Goal: Find specific page/section: Find specific page/section

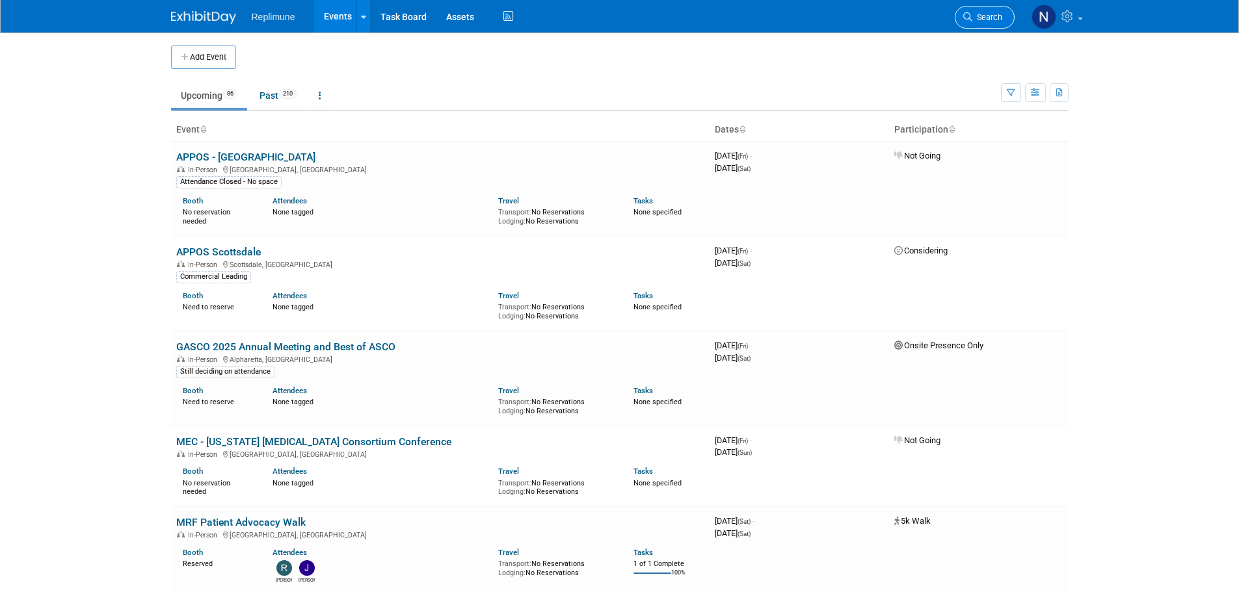
click at [994, 21] on span "Search" at bounding box center [987, 17] width 30 height 10
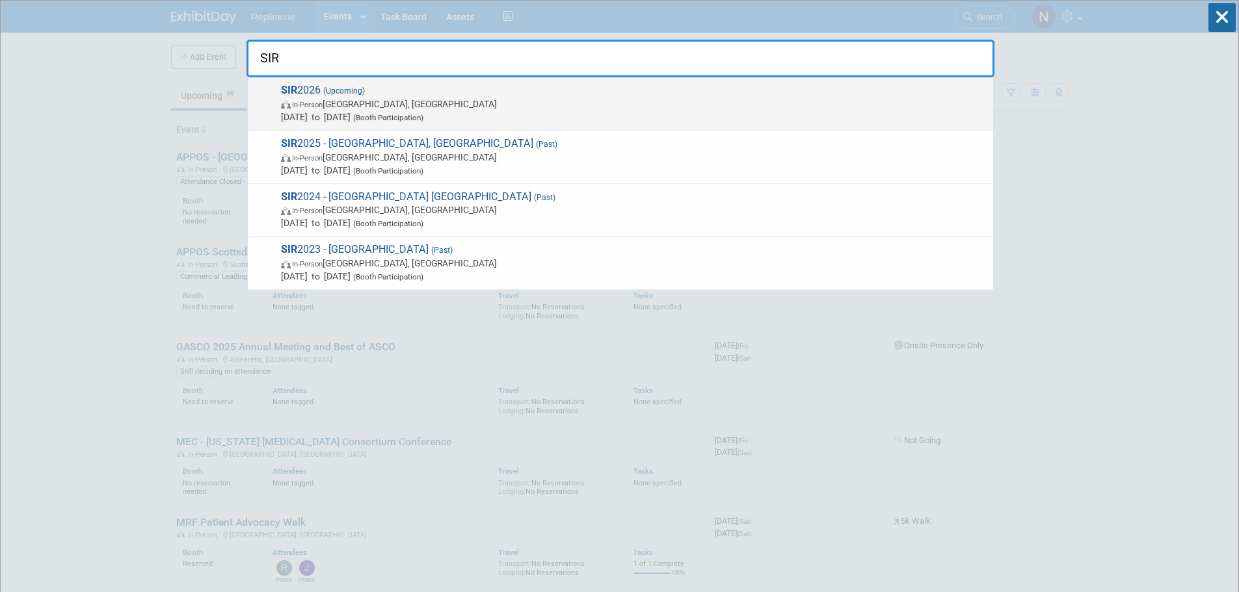
type input "SIR"
click at [365, 106] on span "In-Person [GEOGRAPHIC_DATA], [GEOGRAPHIC_DATA]" at bounding box center [634, 104] width 706 height 13
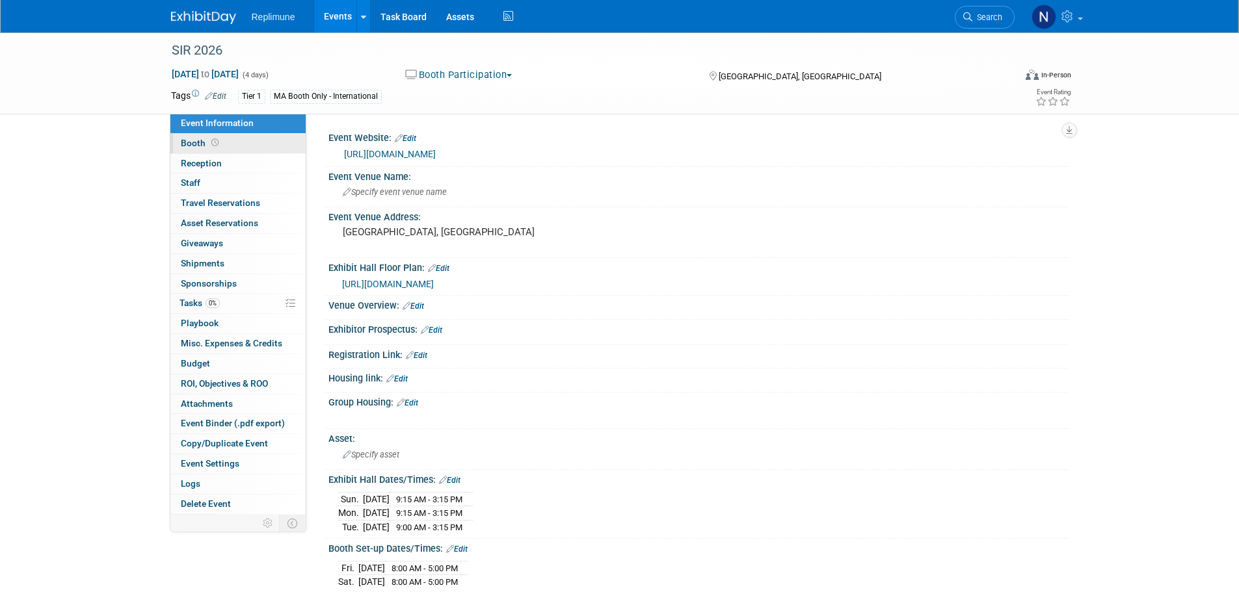
click at [199, 142] on span "Booth" at bounding box center [201, 143] width 40 height 10
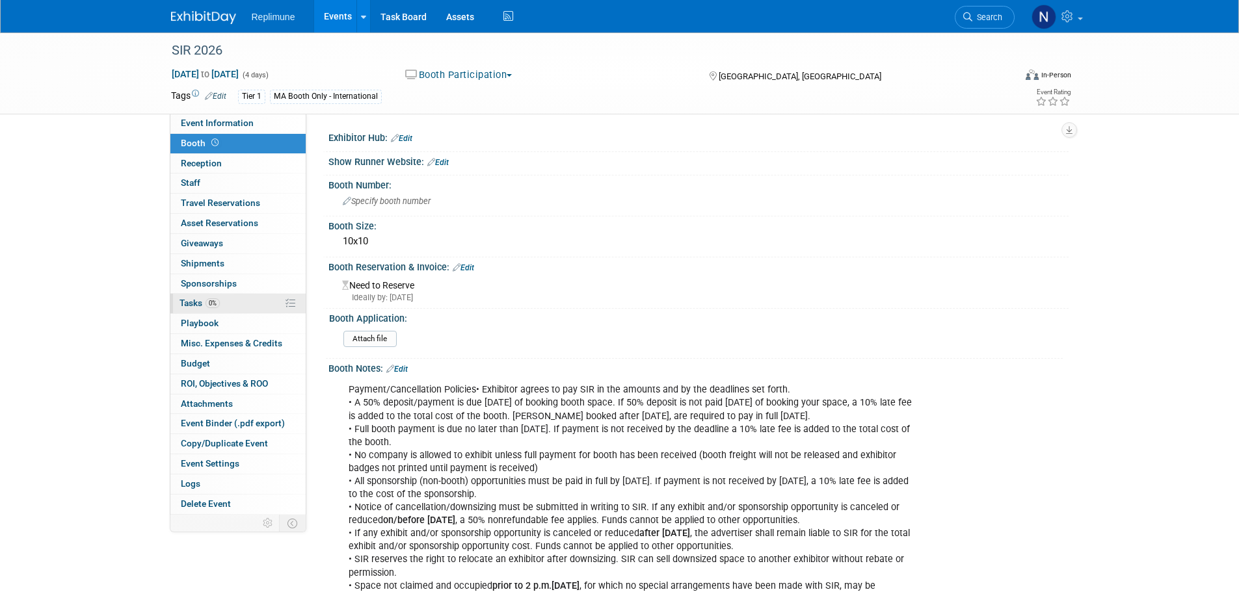
click at [194, 300] on span "Tasks 0%" at bounding box center [199, 303] width 40 height 10
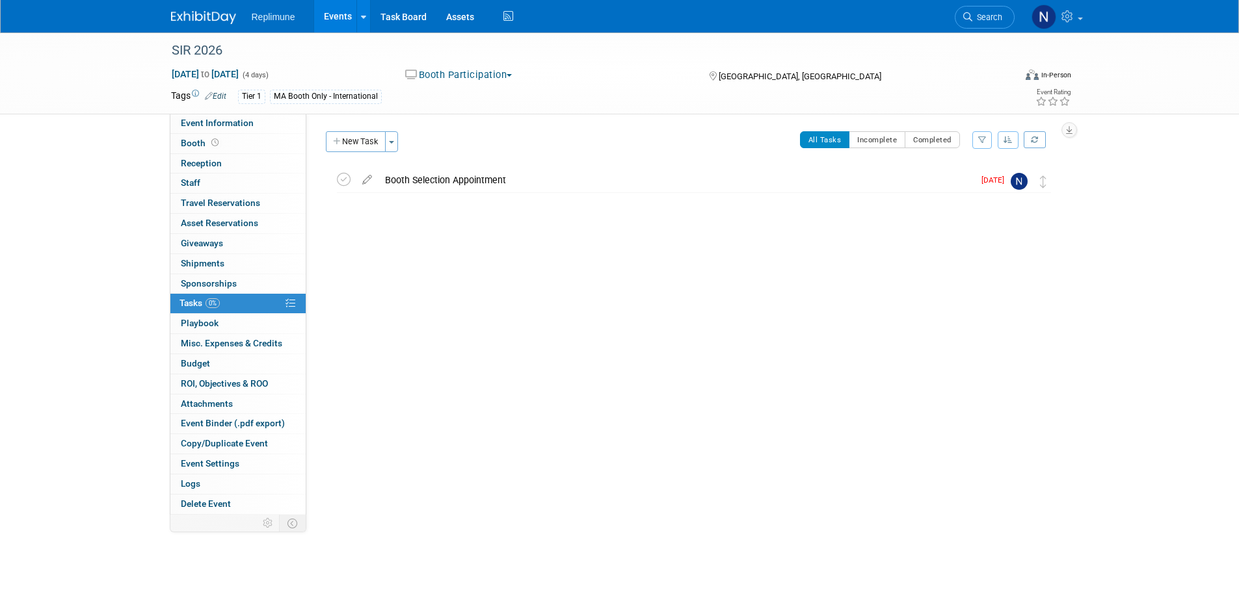
click at [237, 114] on div "SIR 2026 Apr 12, 2026 to Apr 15, 2026 (4 days) Apr 12, 2026 to Apr 15, 2026 Boo…" at bounding box center [619, 73] width 917 height 81
click at [235, 121] on span "Event Information" at bounding box center [217, 123] width 73 height 10
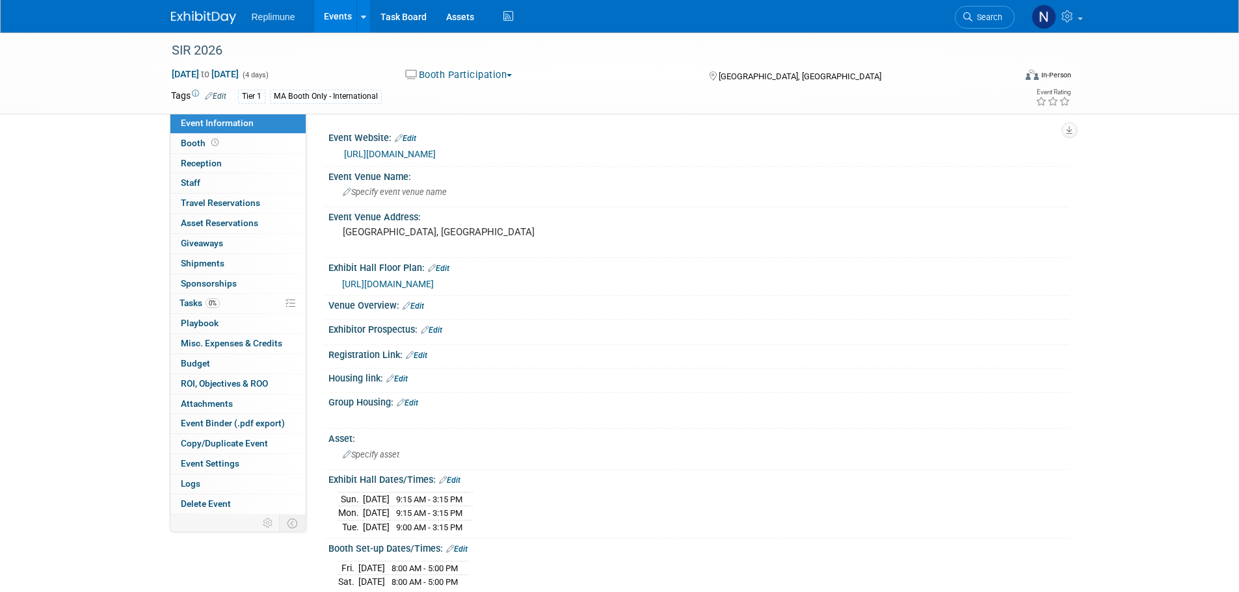
click at [434, 283] on span "https://www.conferenceharvester.com/floorplan/v2/index.asp?EventKey=EHLXOHAR" at bounding box center [388, 284] width 92 height 10
